Goal: Task Accomplishment & Management: Manage account settings

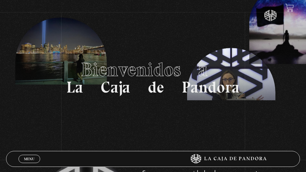
scroll to position [8, 0]
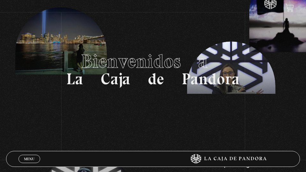
click at [33, 159] on span "Menu" at bounding box center [29, 159] width 11 height 4
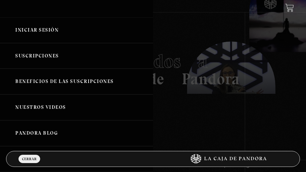
click at [33, 30] on link "Iniciar Sesión" at bounding box center [76, 30] width 153 height 26
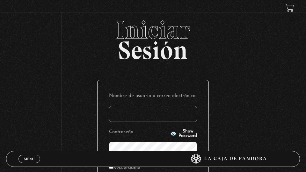
click at [142, 128] on label "Contraseña" at bounding box center [138, 132] width 59 height 9
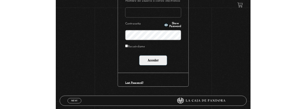
scroll to position [87, 0]
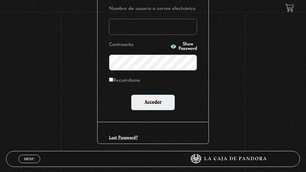
click at [153, 24] on input "Nombre de usuario o correo electrónico" at bounding box center [153, 27] width 88 height 16
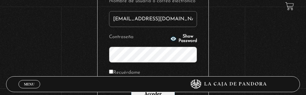
type input "casi1629@gmail.com"
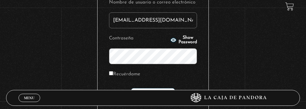
click at [131, 88] on input "Acceder" at bounding box center [153, 96] width 44 height 16
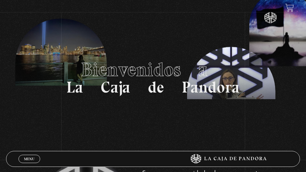
scroll to position [17, 0]
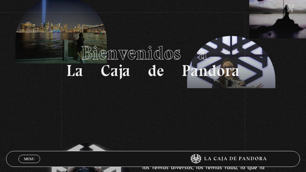
click at [27, 161] on link "Menu Cerrar" at bounding box center [29, 159] width 22 height 8
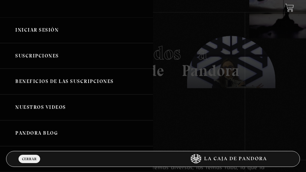
click at [27, 31] on link "Iniciar Sesión" at bounding box center [76, 30] width 153 height 26
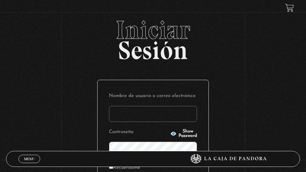
click at [114, 111] on input "Nombre de usuario o correo electrónico" at bounding box center [153, 114] width 88 height 16
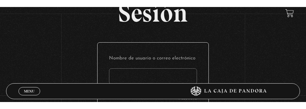
scroll to position [58, 0]
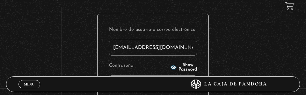
type input "[EMAIL_ADDRESS][DOMAIN_NAME]"
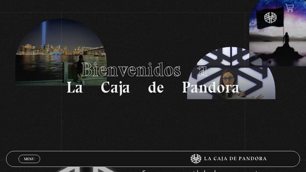
scroll to position [5, 0]
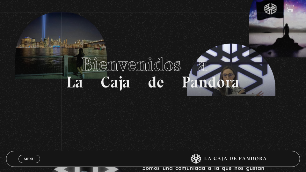
click at [30, 157] on span "Menu" at bounding box center [29, 159] width 11 height 4
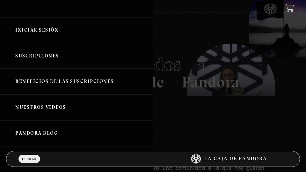
click at [30, 30] on link "Iniciar Sesión" at bounding box center [76, 30] width 153 height 26
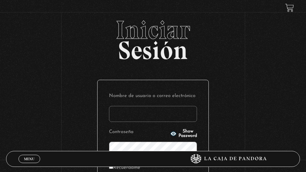
click at [114, 110] on input "Nombre de usuario o correo electrónico" at bounding box center [153, 114] width 88 height 16
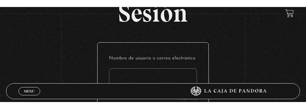
scroll to position [58, 0]
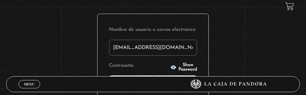
type input "[EMAIL_ADDRESS][DOMAIN_NAME]"
